Goal: Information Seeking & Learning: Learn about a topic

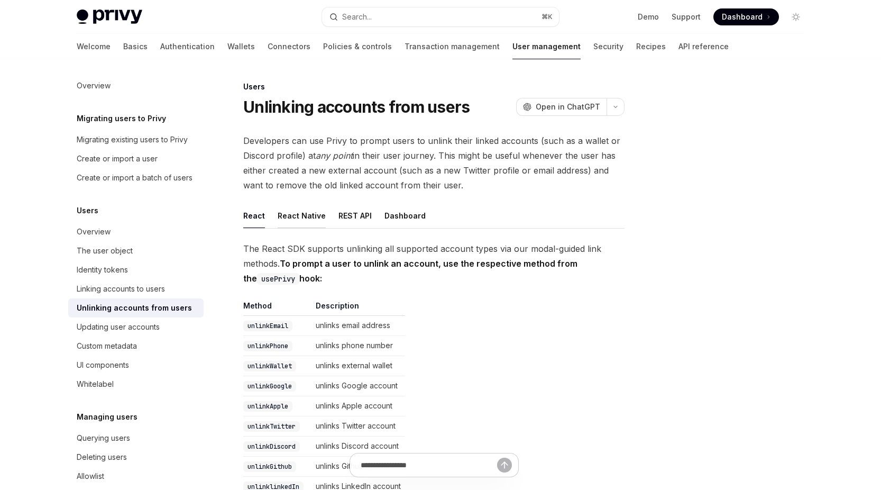
click at [299, 217] on button "React Native" at bounding box center [302, 215] width 48 height 25
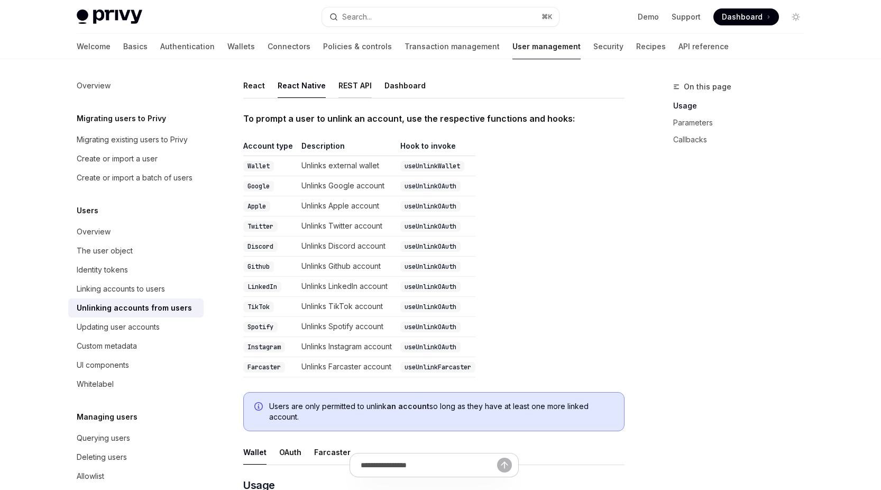
scroll to position [123, 0]
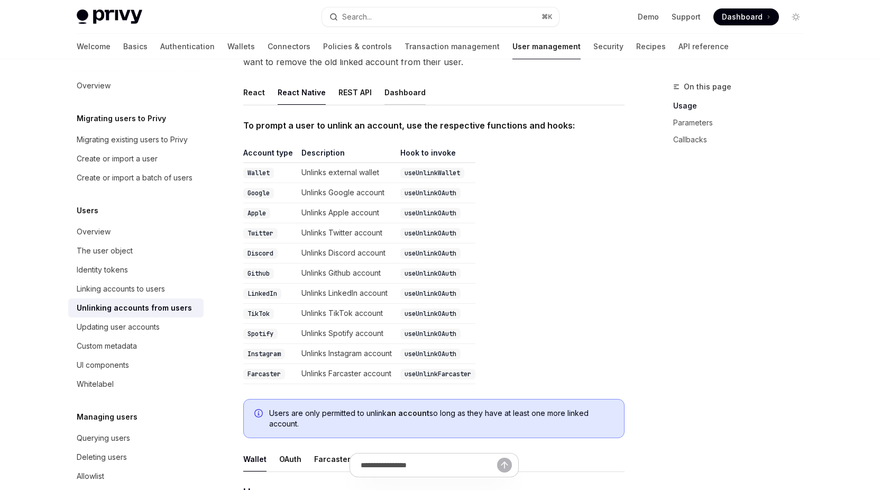
click at [402, 103] on button "Dashboard" at bounding box center [404, 92] width 41 height 25
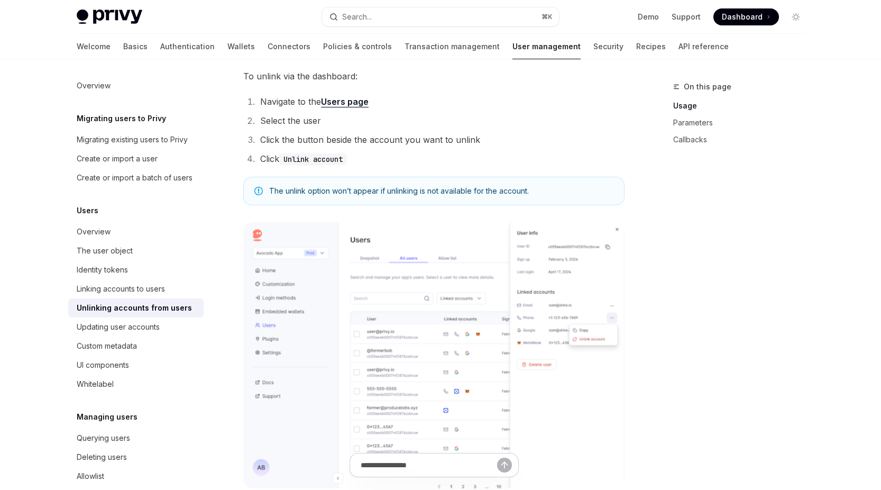
scroll to position [173, 0]
click at [131, 291] on div "Linking accounts to users" at bounding box center [121, 288] width 88 height 13
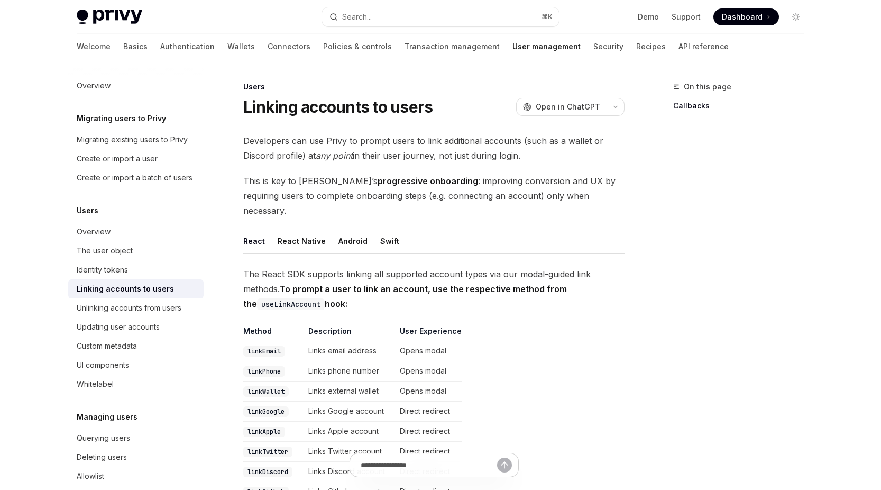
click at [307, 228] on button "React Native" at bounding box center [302, 240] width 48 height 25
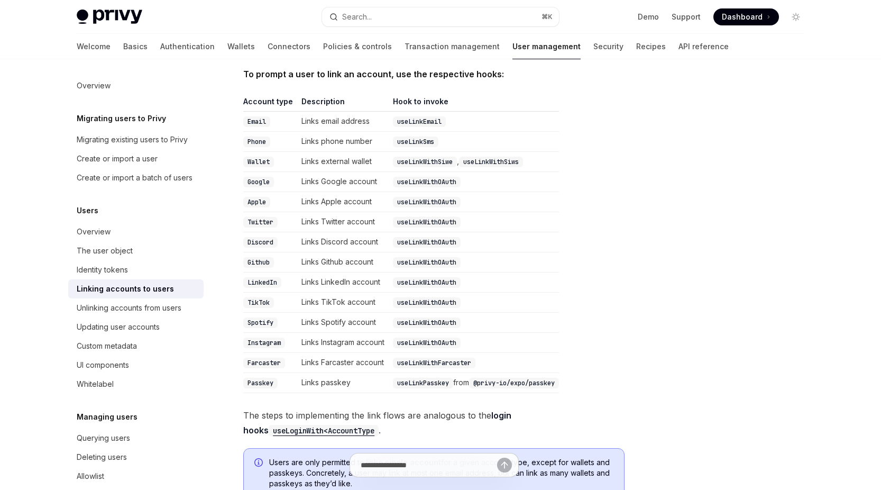
scroll to position [196, 0]
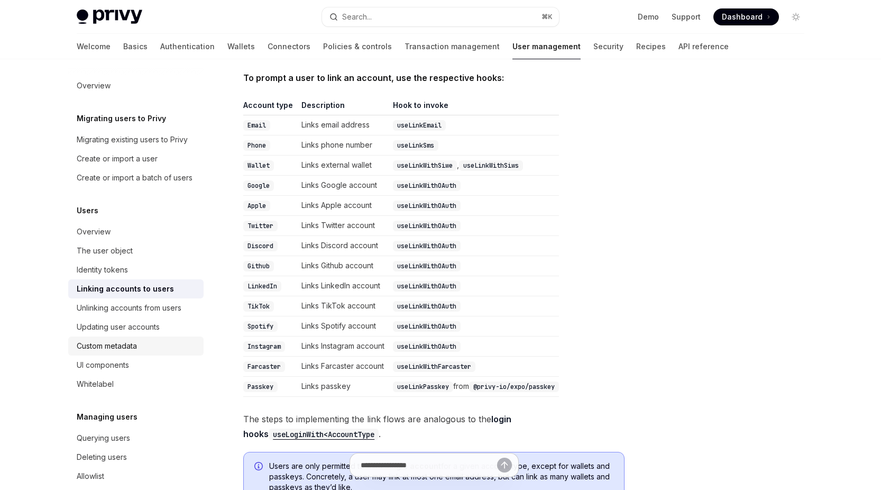
click at [142, 349] on div "Custom metadata" at bounding box center [137, 345] width 121 height 13
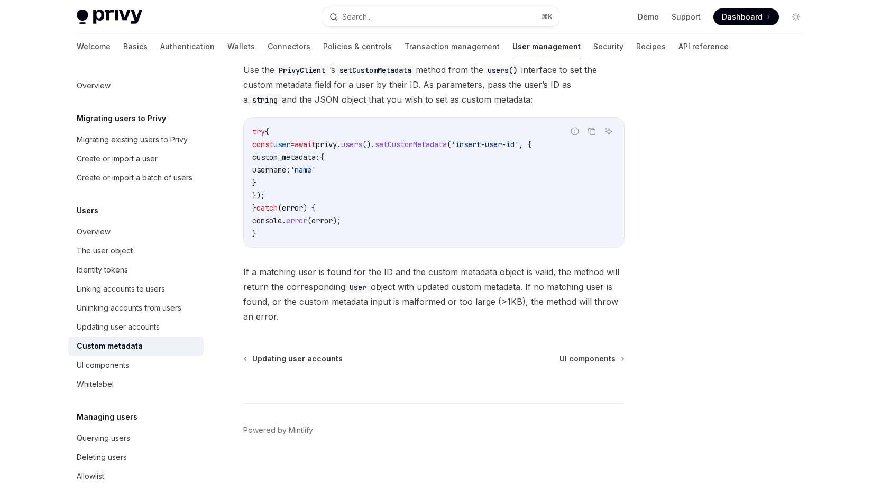
scroll to position [183, 0]
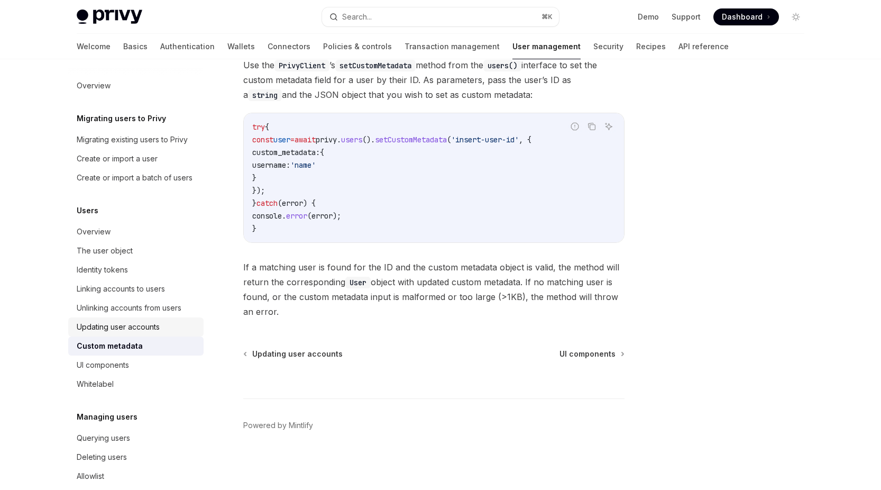
click at [152, 326] on div "Updating user accounts" at bounding box center [118, 326] width 83 height 13
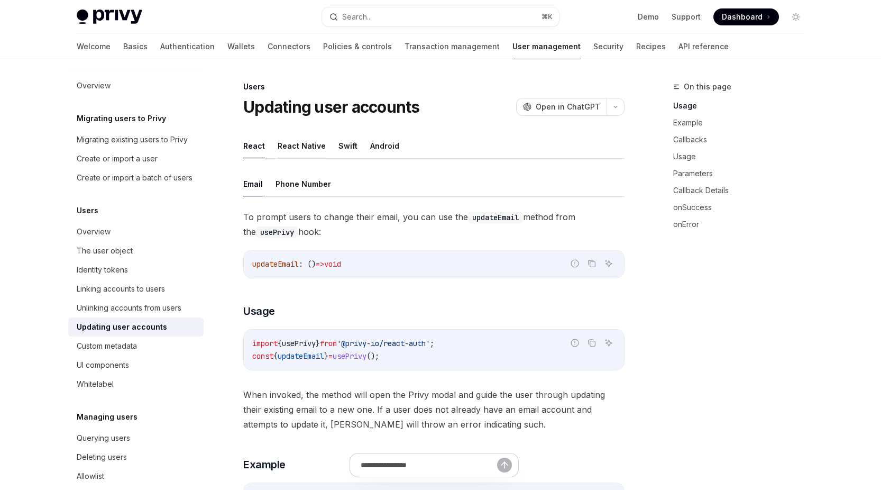
click at [305, 144] on button "React Native" at bounding box center [302, 145] width 48 height 25
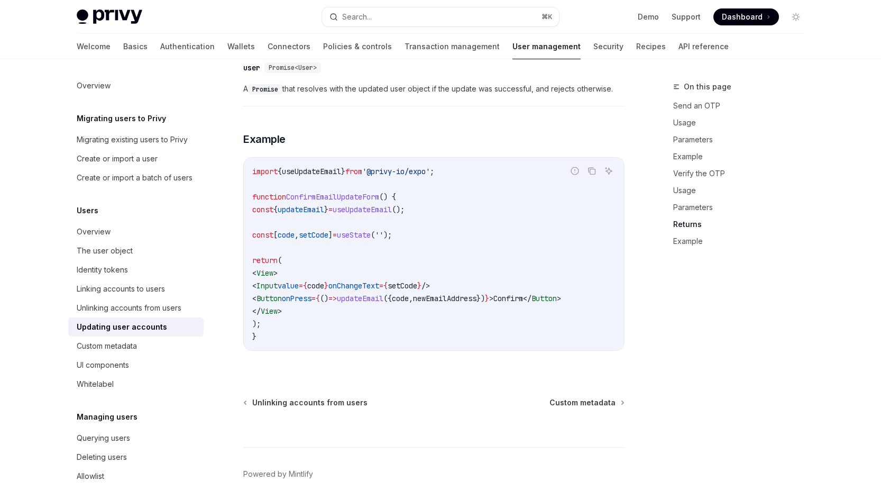
scroll to position [1239, 0]
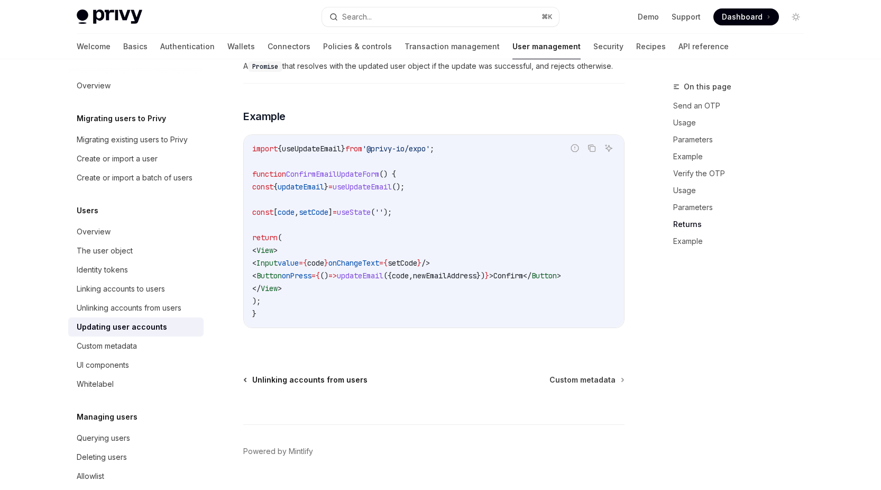
click at [325, 385] on span "Unlinking accounts from users" at bounding box center [309, 379] width 115 height 11
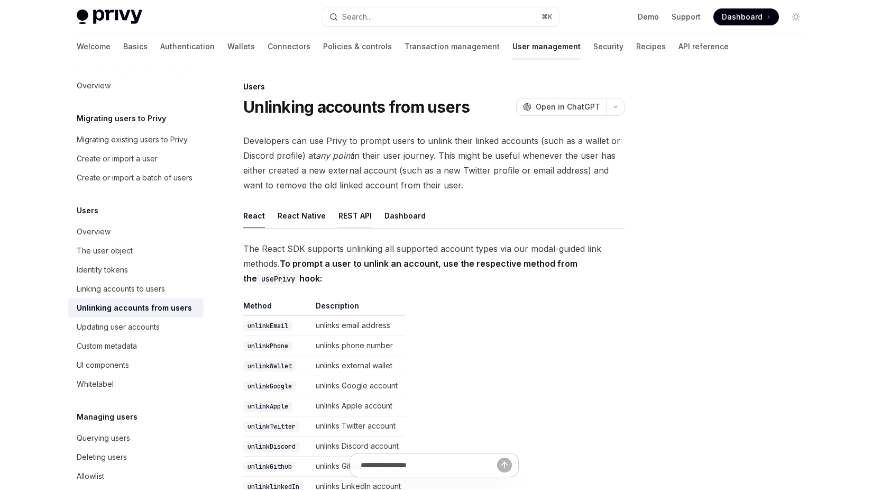
click at [350, 215] on button "REST API" at bounding box center [354, 215] width 33 height 25
type textarea "*"
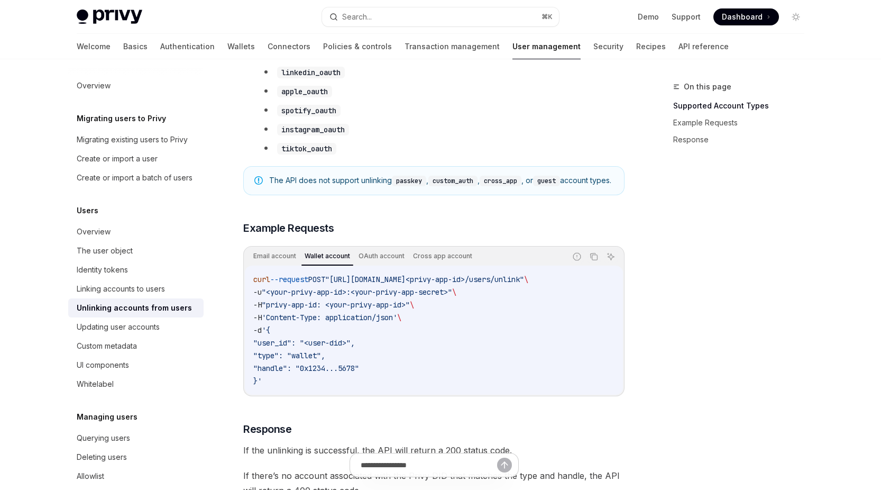
scroll to position [686, 0]
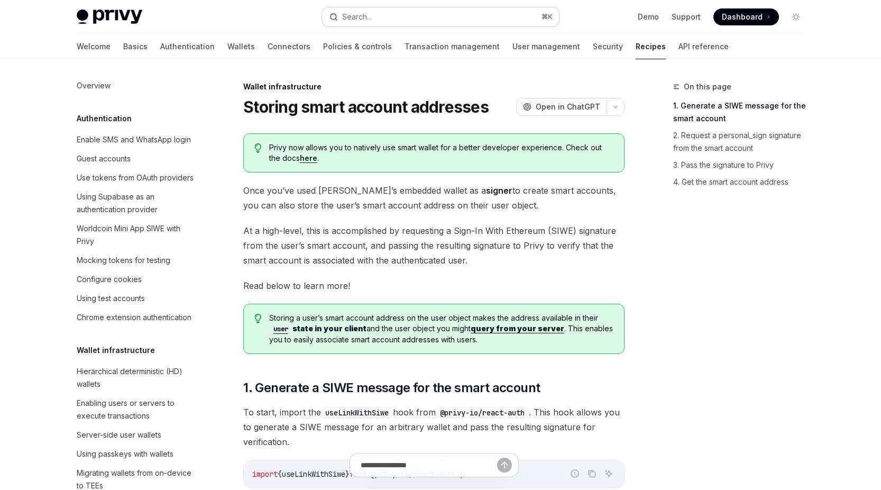
scroll to position [281, 0]
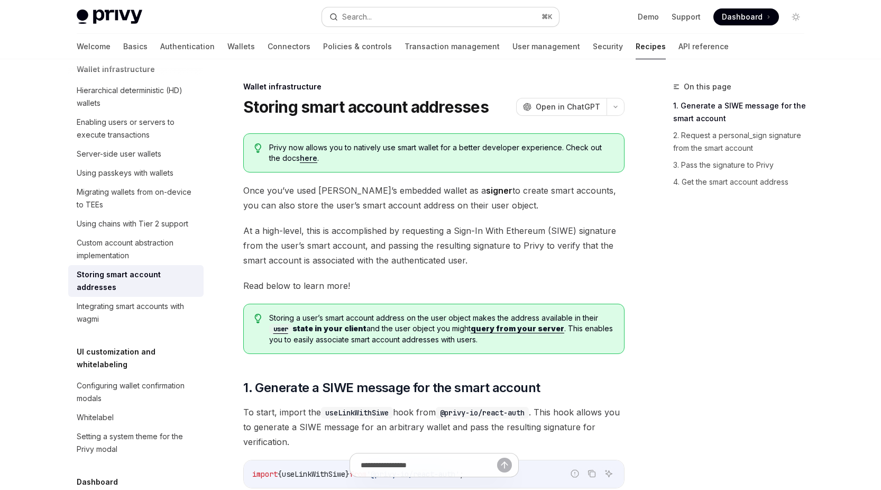
click at [466, 20] on button "Search... ⌘ K" at bounding box center [440, 16] width 237 height 19
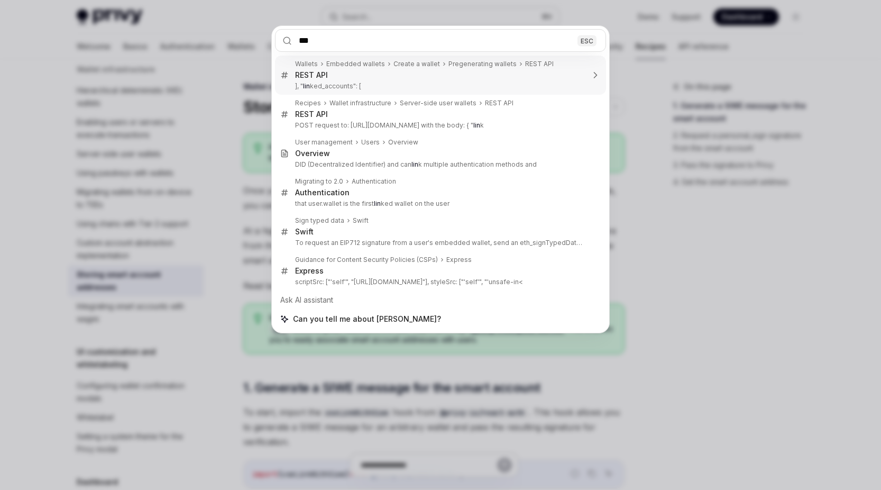
type input "****"
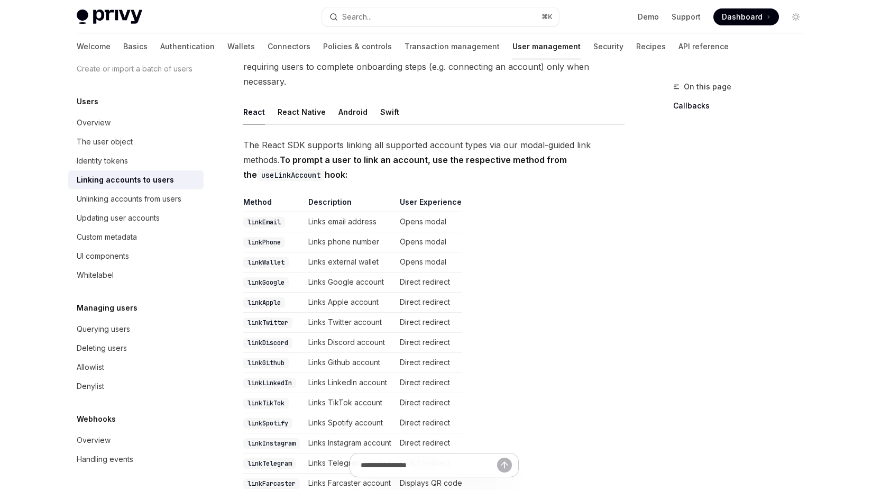
scroll to position [115, 0]
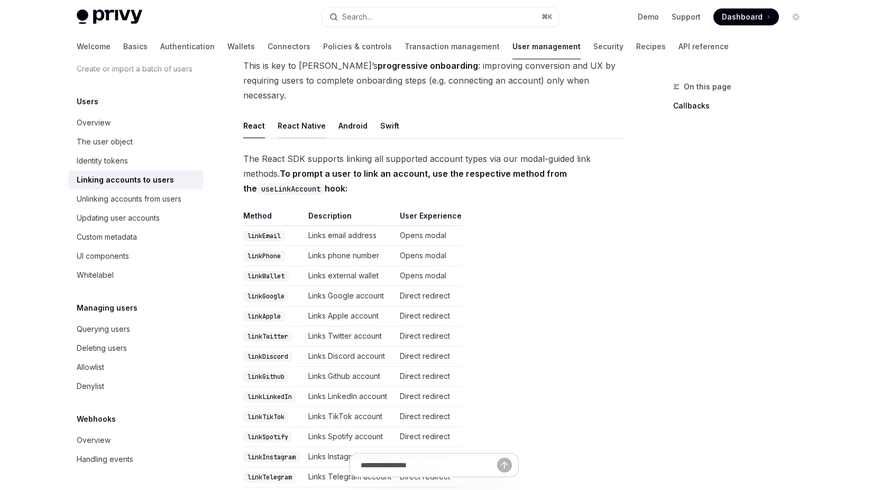
click at [305, 113] on button "React Native" at bounding box center [302, 125] width 48 height 25
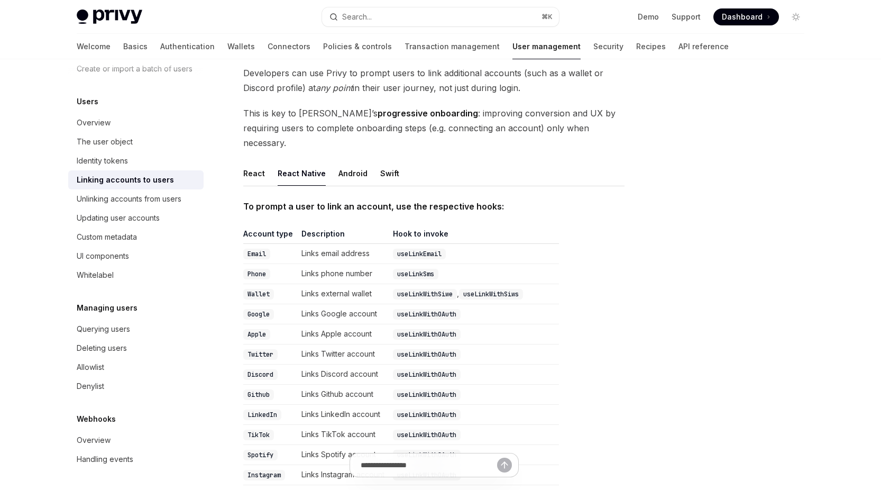
scroll to position [64, 0]
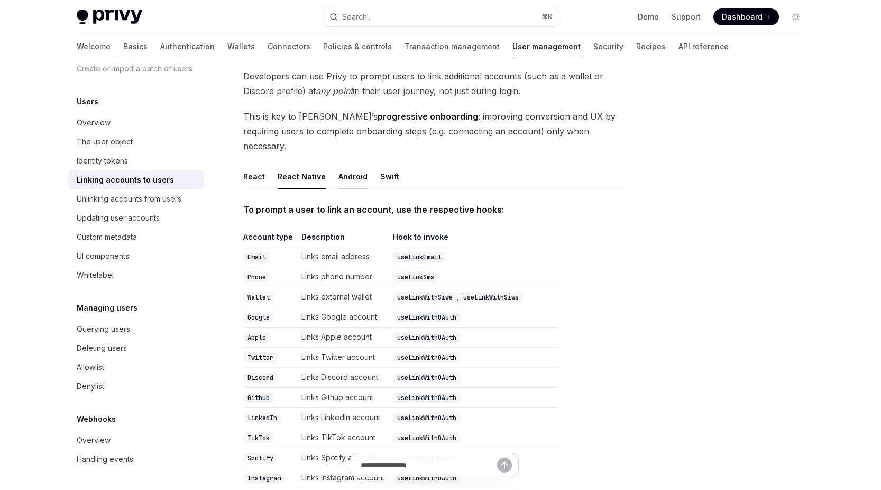
click at [361, 164] on button "Android" at bounding box center [352, 176] width 29 height 25
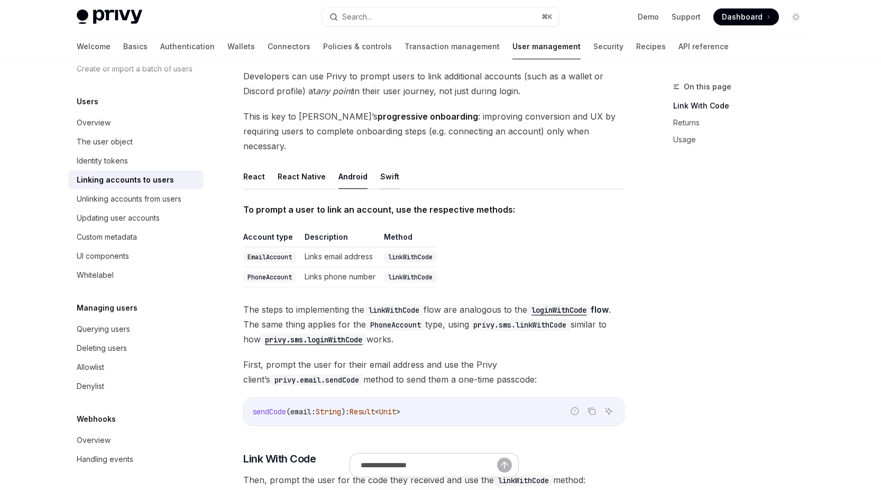
click at [391, 164] on button "Swift" at bounding box center [389, 176] width 19 height 25
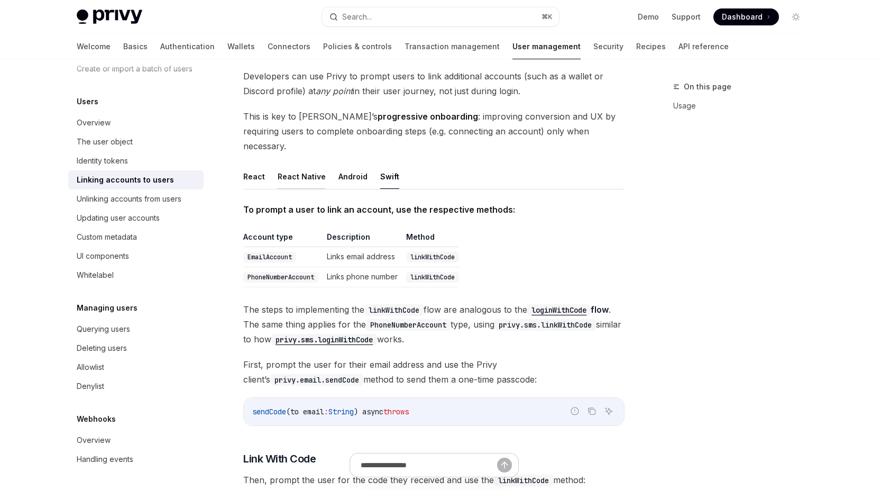
click at [310, 168] on button "React Native" at bounding box center [302, 176] width 48 height 25
type textarea "*"
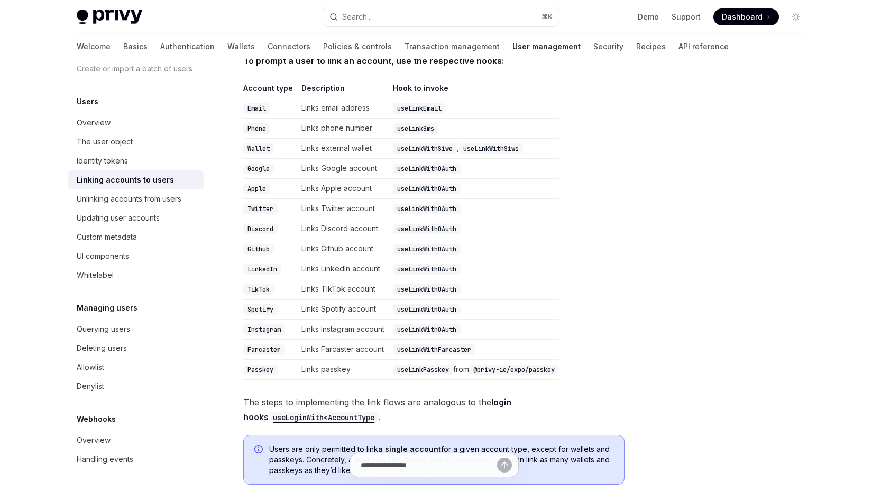
scroll to position [214, 0]
